Goal: Check status: Check status

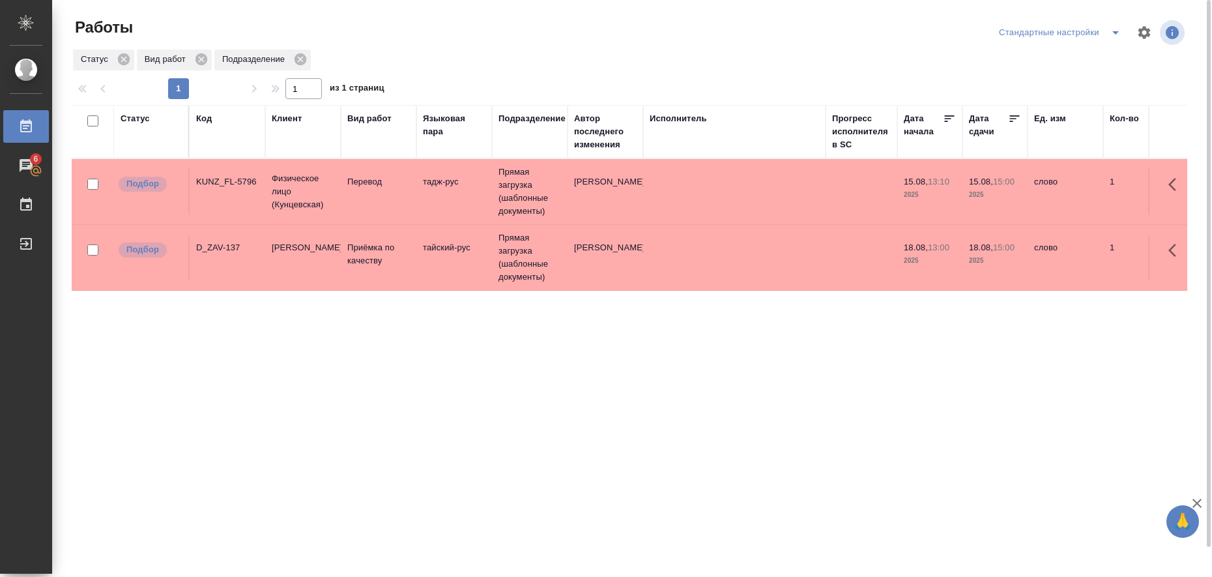
click at [444, 182] on td "тадж-рус" at bounding box center [454, 192] width 76 height 46
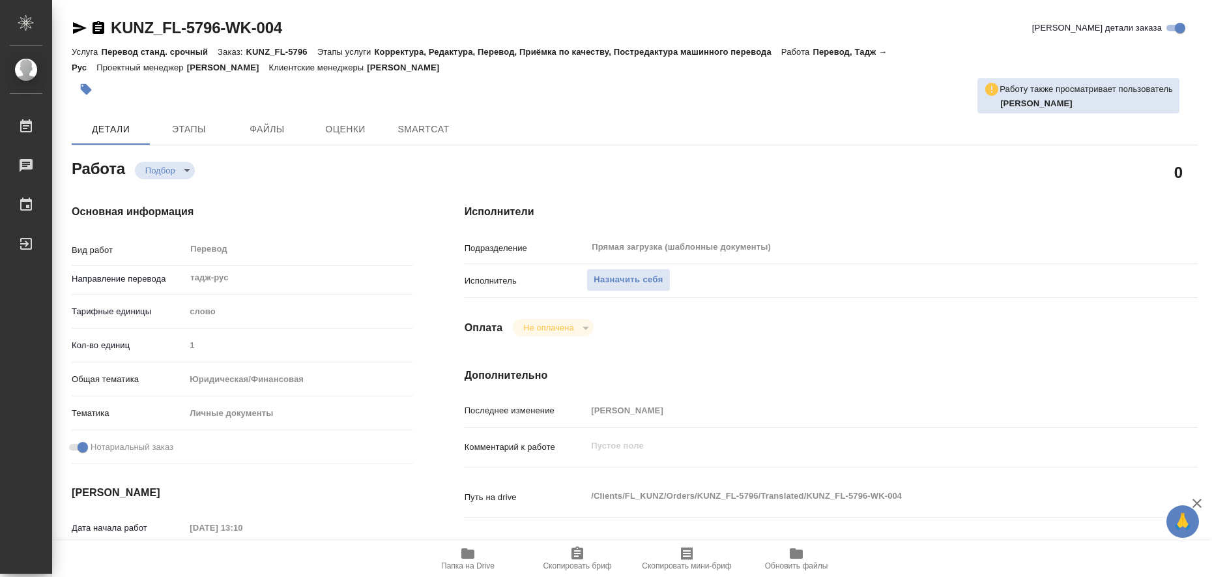
type textarea "x"
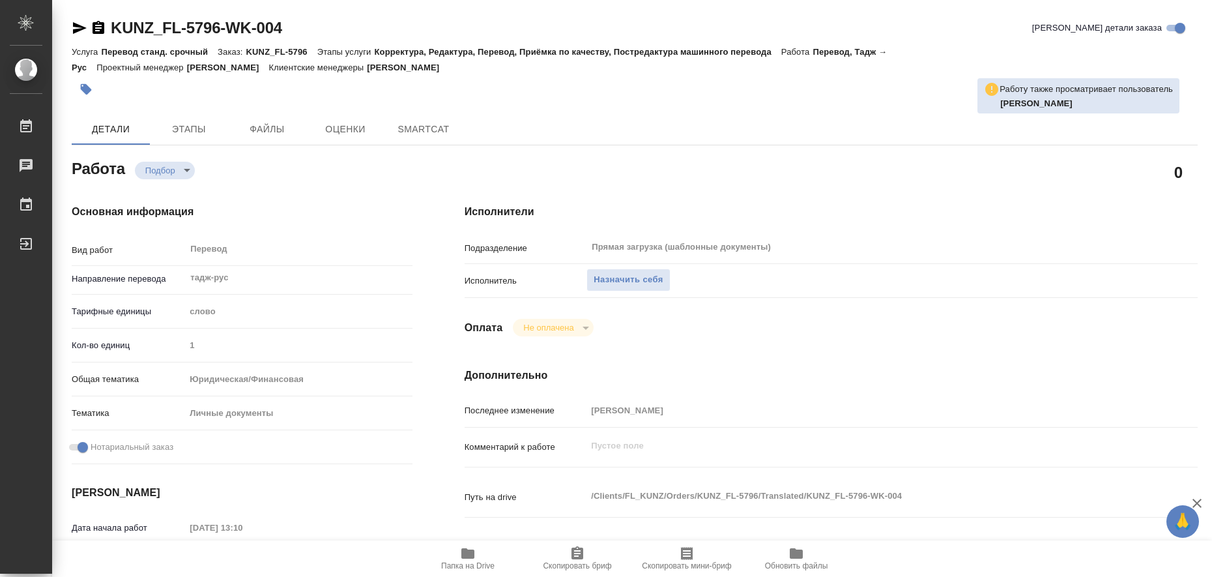
type textarea "x"
